Goal: Task Accomplishment & Management: Manage account settings

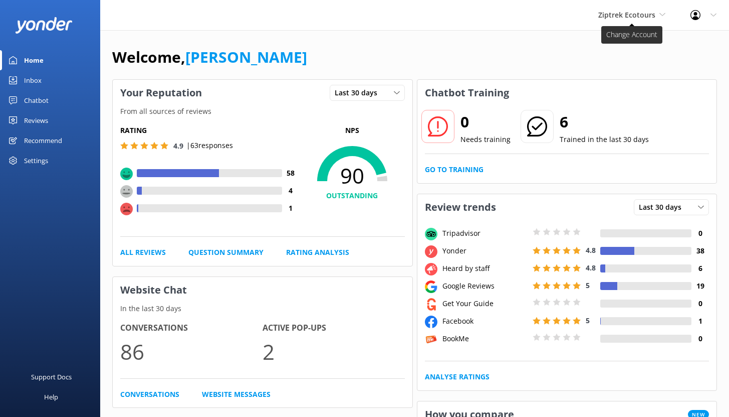
click at [631, 17] on span "Ziptrek Ecotours" at bounding box center [627, 15] width 57 height 10
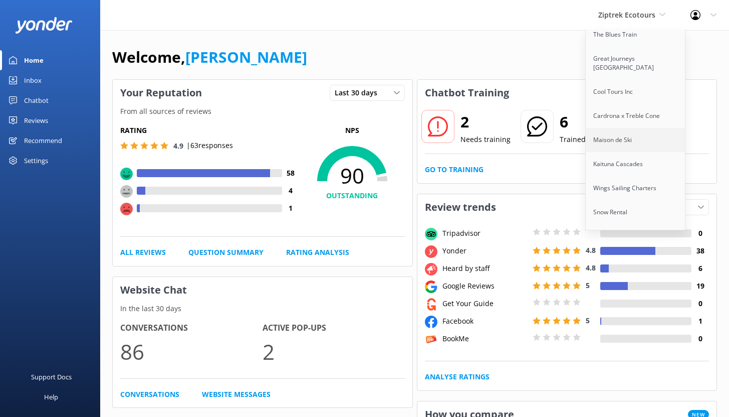
scroll to position [363, 0]
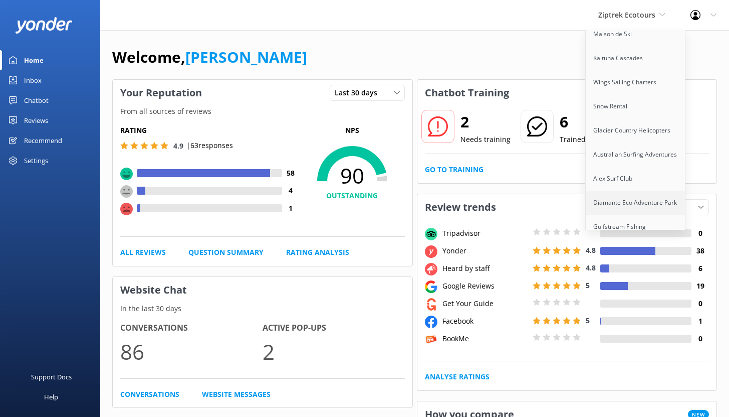
click at [626, 195] on link "Diamante Eco Adventure Park" at bounding box center [636, 203] width 100 height 24
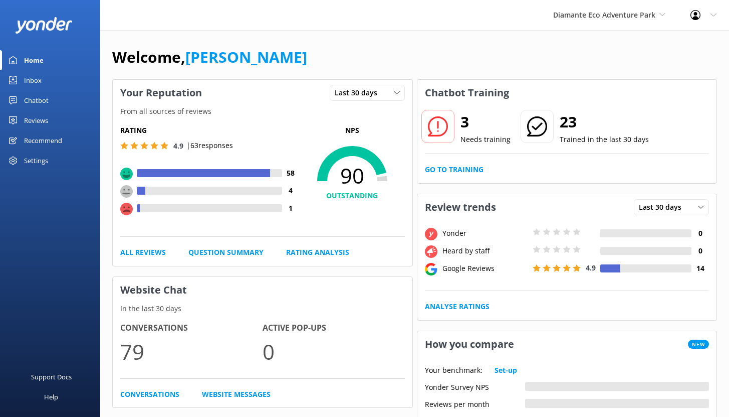
click at [38, 103] on div "Chatbot" at bounding box center [36, 100] width 25 height 20
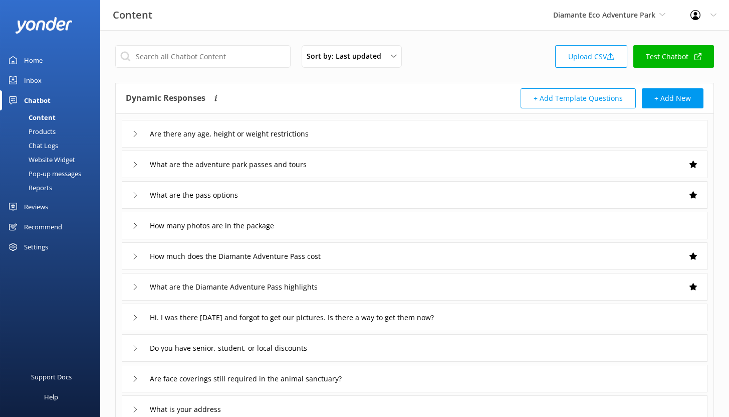
click at [43, 187] on div "Reports" at bounding box center [29, 187] width 46 height 14
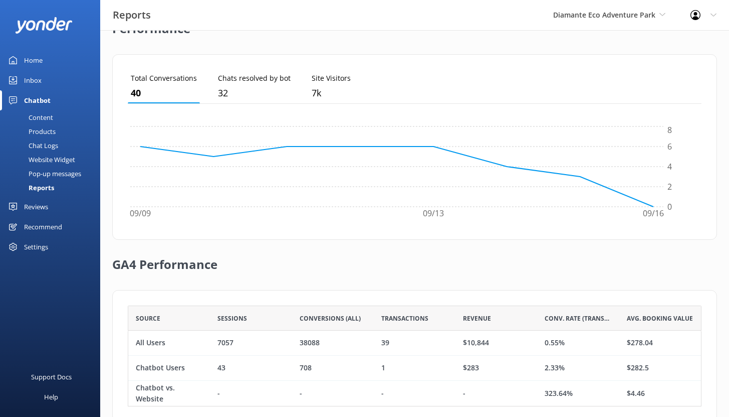
scroll to position [282, 0]
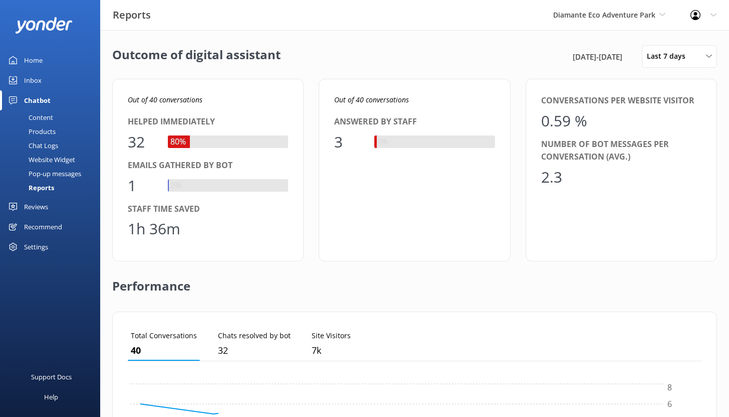
scroll to position [93, 567]
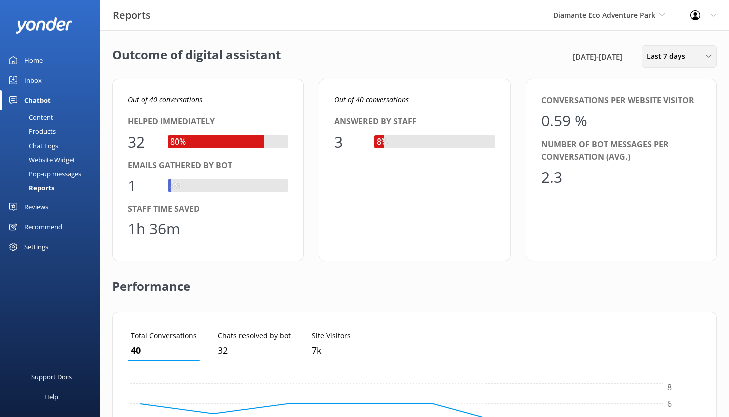
click at [677, 57] on span "Last 7 days" at bounding box center [669, 56] width 45 height 11
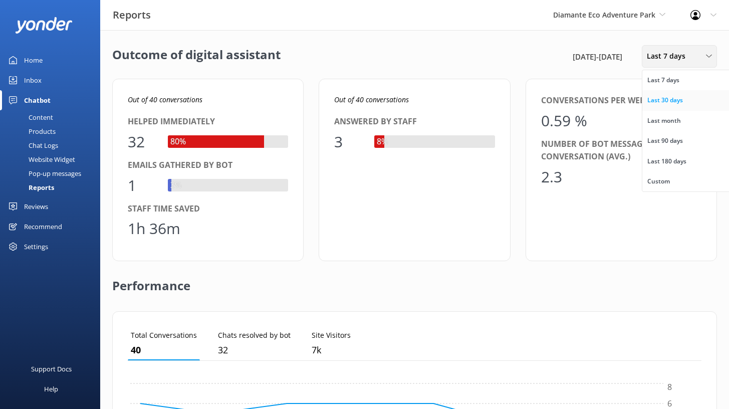
click at [680, 99] on div "Last 30 days" at bounding box center [666, 100] width 36 height 10
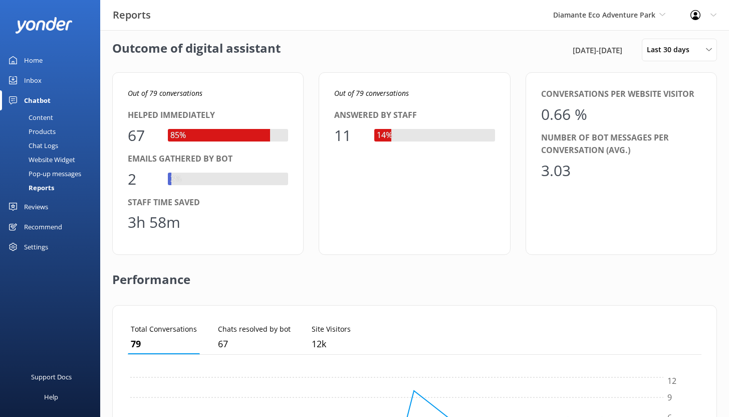
scroll to position [0, 0]
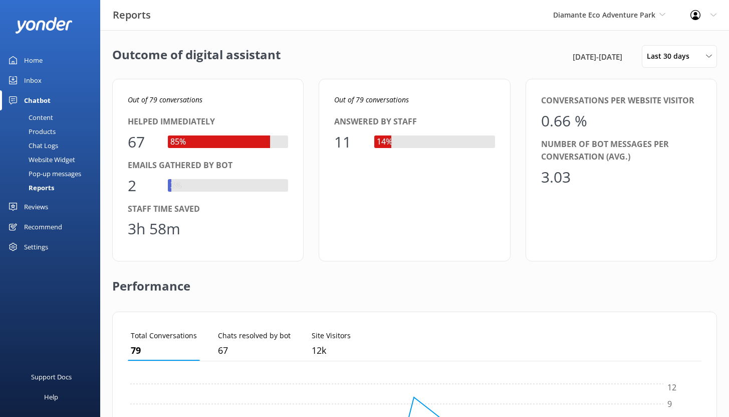
click at [41, 80] on link "Inbox" at bounding box center [50, 80] width 100 height 20
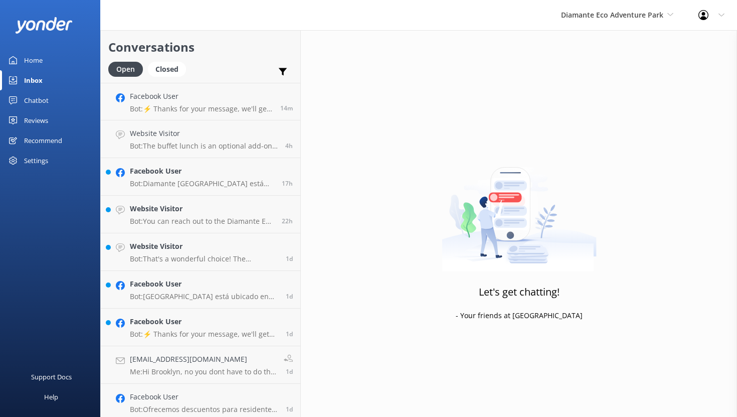
click at [42, 60] on div "Home" at bounding box center [33, 60] width 19 height 20
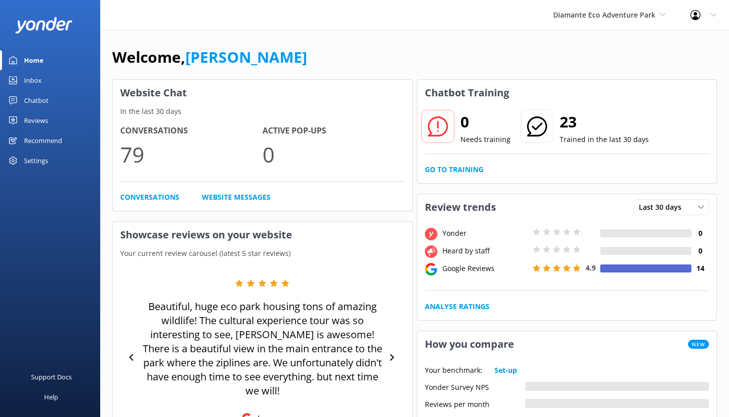
click at [26, 119] on div "Reviews" at bounding box center [36, 120] width 24 height 20
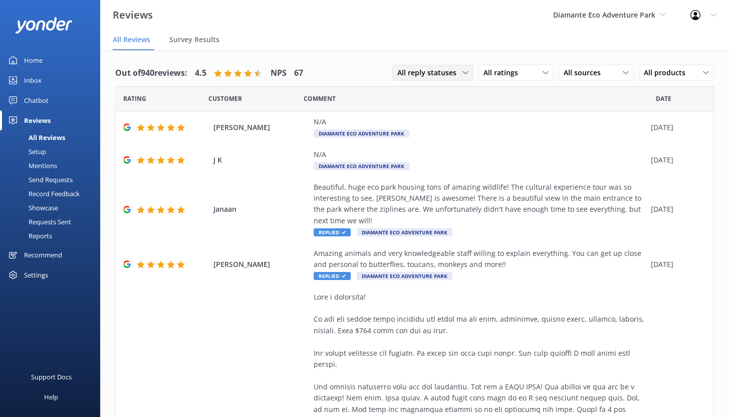
click at [419, 75] on span "All reply statuses" at bounding box center [430, 72] width 65 height 11
click at [415, 110] on div "Needs a reply" at bounding box center [417, 114] width 39 height 10
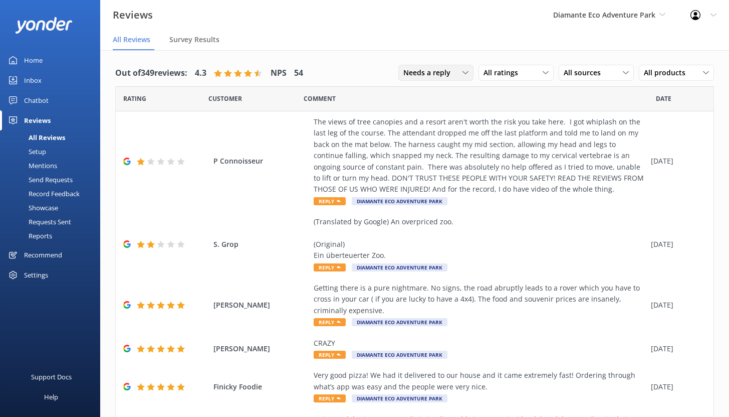
click at [435, 79] on div "Needs a reply All reply statuses Needs a reply Does not need reply" at bounding box center [436, 73] width 75 height 16
click at [432, 134] on div "Does not need reply" at bounding box center [433, 134] width 58 height 10
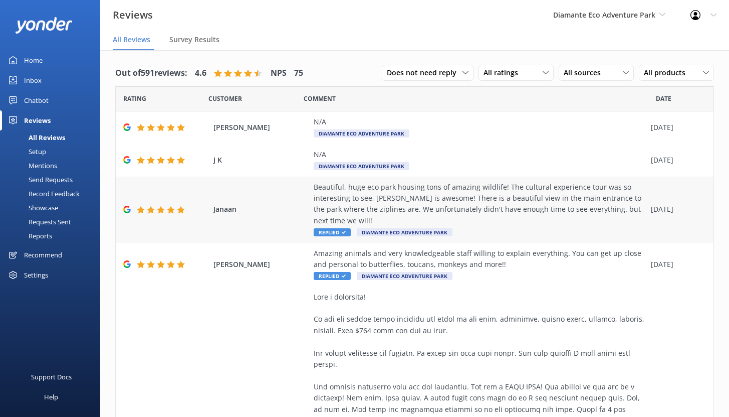
click at [373, 206] on div "Beautiful, huge eco park housing tons of amazing wildlife! The cultural experie…" at bounding box center [480, 203] width 332 height 45
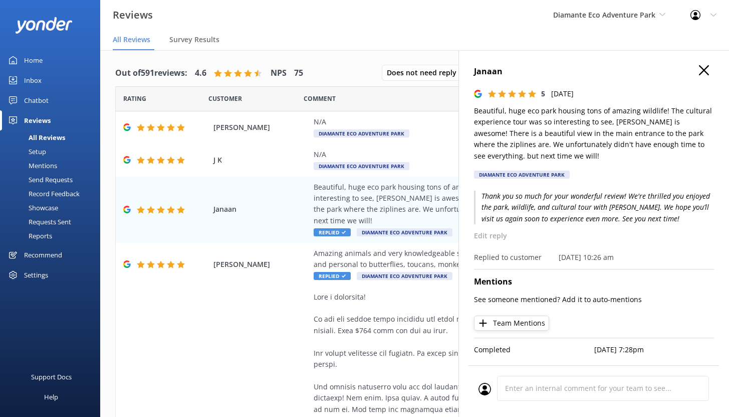
click at [699, 70] on icon "button" at bounding box center [704, 70] width 10 height 10
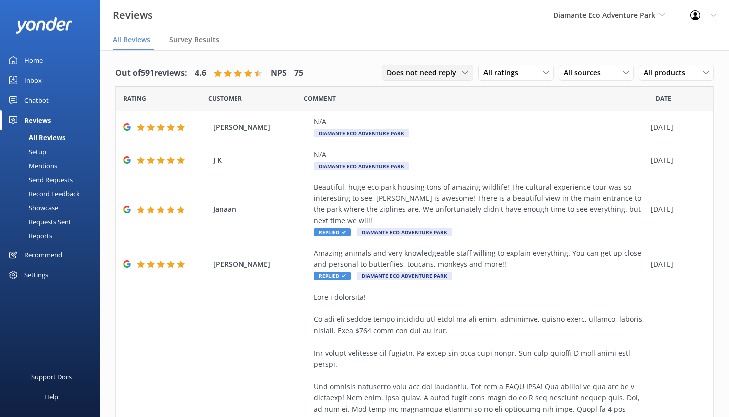
click at [429, 79] on div "Does not need reply All reply statuses Needs a reply Does not need reply" at bounding box center [428, 73] width 92 height 16
click at [421, 112] on div "Needs a reply" at bounding box center [407, 114] width 39 height 10
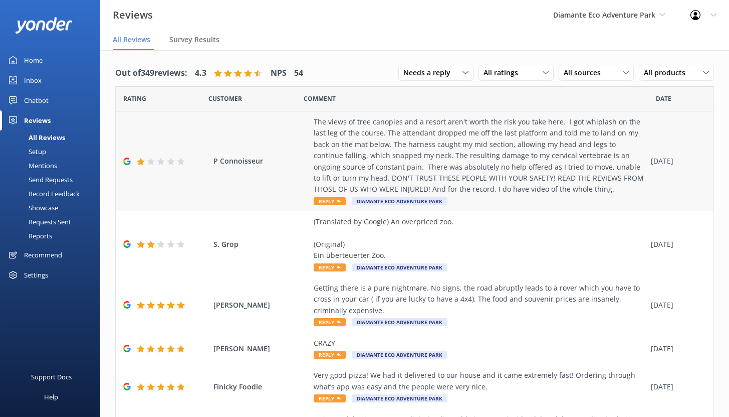
click at [371, 145] on div "The views of tree canopies and a resort aren't worth the risk you take here. I …" at bounding box center [480, 155] width 332 height 79
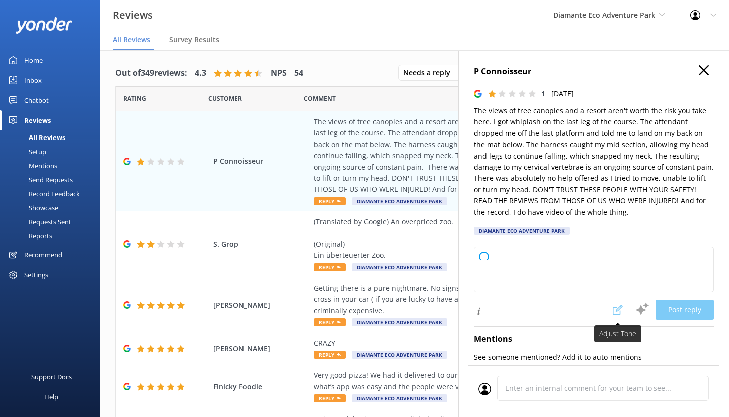
type textarea "Thank you for sharing your experience. We are truly sorry to hear about your in…"
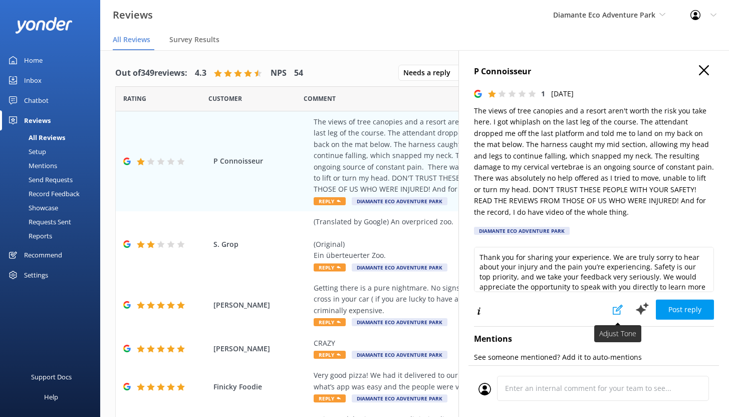
click at [613, 309] on use at bounding box center [618, 309] width 10 height 10
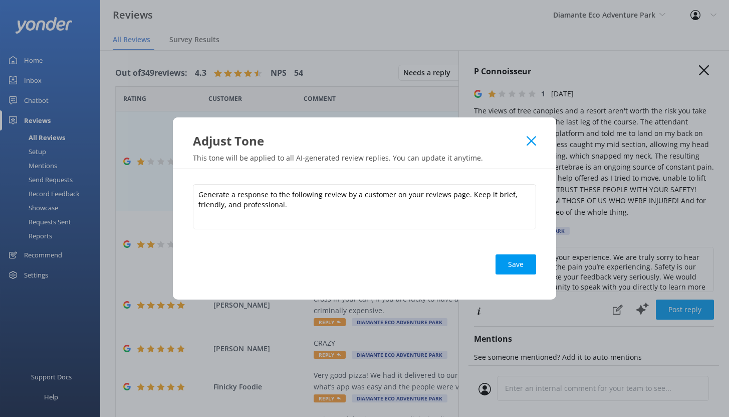
click at [533, 141] on icon at bounding box center [532, 141] width 10 height 10
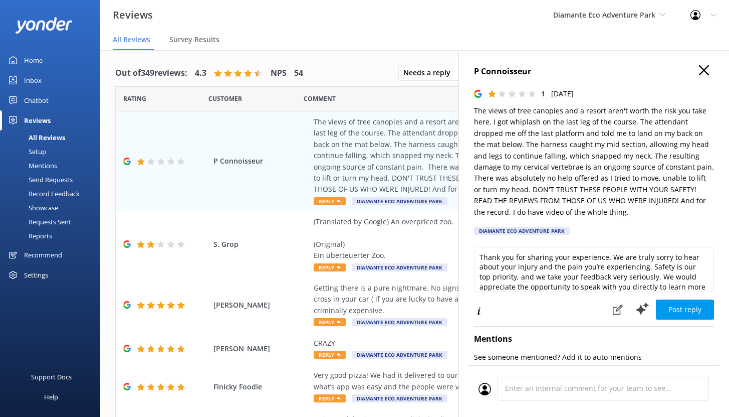
click at [699, 68] on icon "button" at bounding box center [704, 70] width 10 height 10
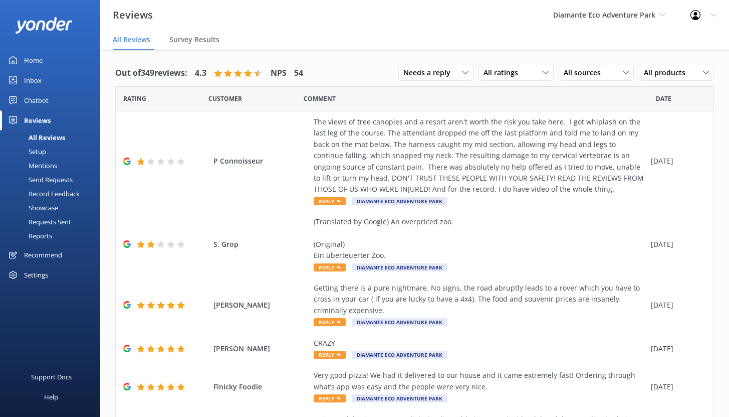
click at [26, 59] on div "Home" at bounding box center [33, 60] width 19 height 20
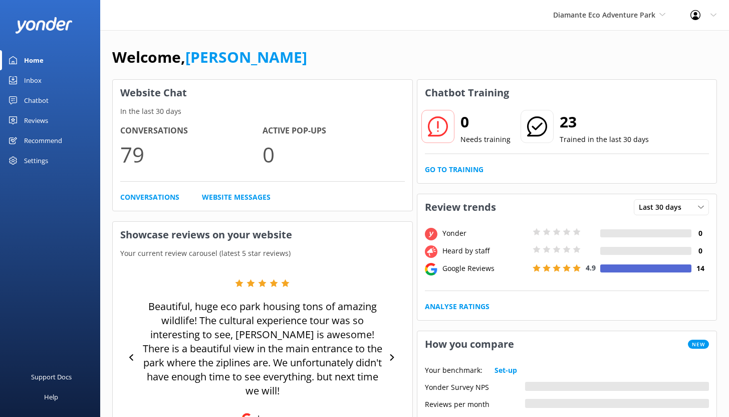
click at [33, 61] on div "Home" at bounding box center [34, 60] width 20 height 20
click at [649, 17] on span "Diamante Eco Adventure Park" at bounding box center [604, 15] width 102 height 10
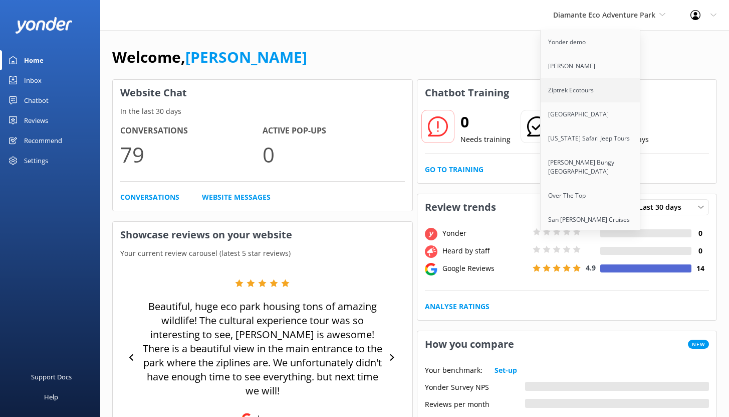
click at [577, 88] on link "Ziptrek Ecotours" at bounding box center [591, 90] width 100 height 24
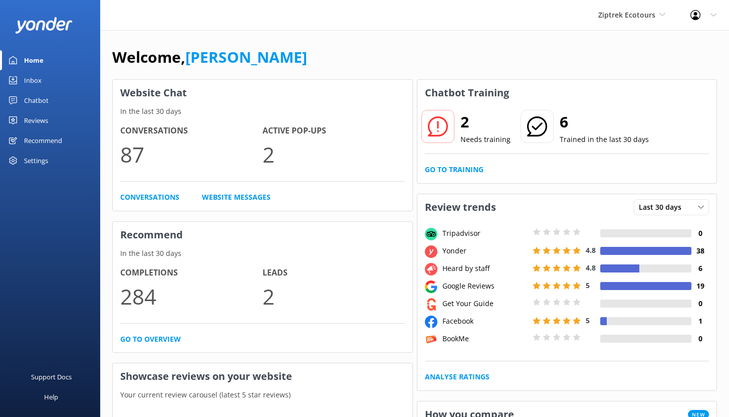
click at [40, 100] on div "Chatbot" at bounding box center [36, 100] width 25 height 20
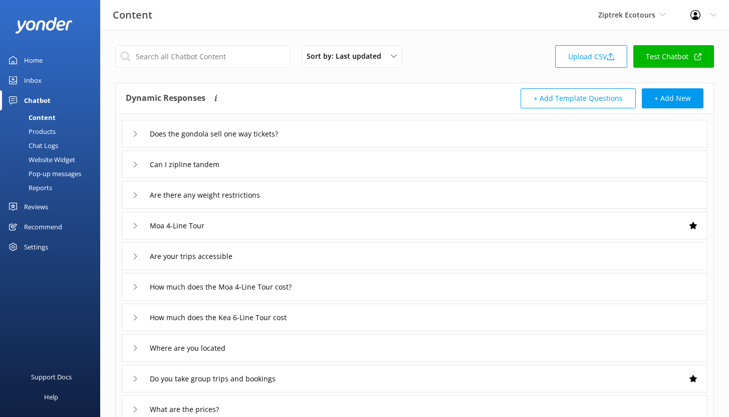
click at [46, 189] on div "Reports" at bounding box center [29, 187] width 46 height 14
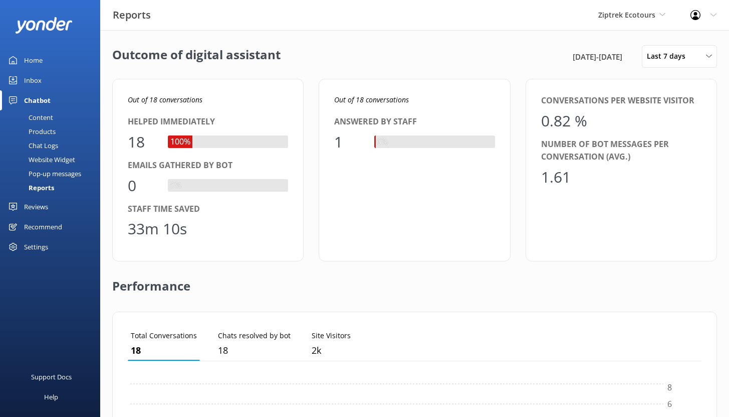
scroll to position [93, 567]
click at [661, 60] on span "Last 7 days" at bounding box center [669, 56] width 45 height 11
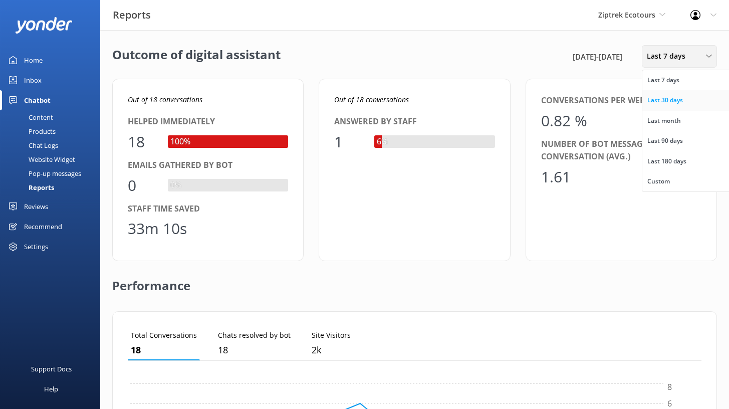
click at [667, 107] on link "Last 30 days" at bounding box center [687, 100] width 89 height 20
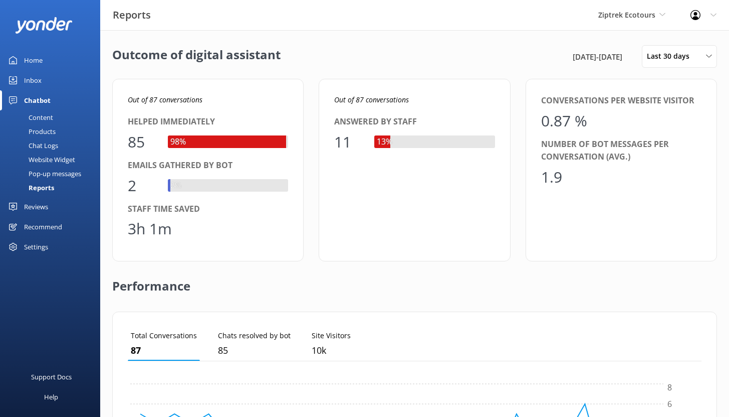
click at [35, 63] on div "Home" at bounding box center [33, 60] width 19 height 20
